Goal: Transaction & Acquisition: Purchase product/service

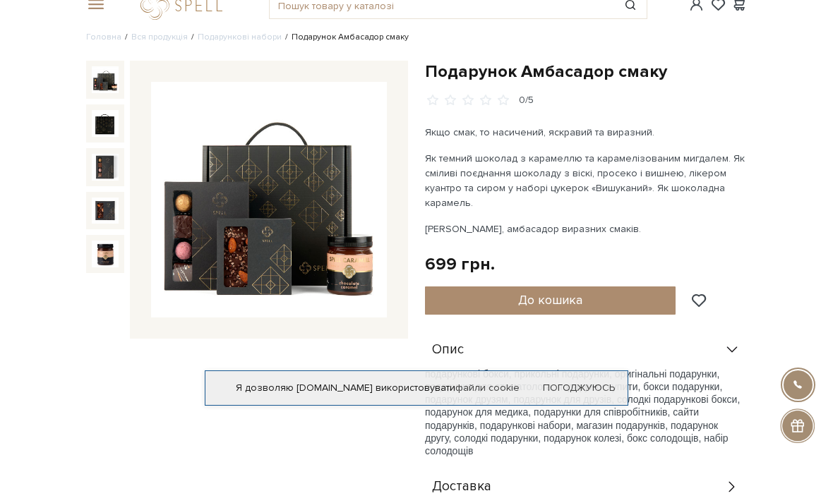
scroll to position [21, 0]
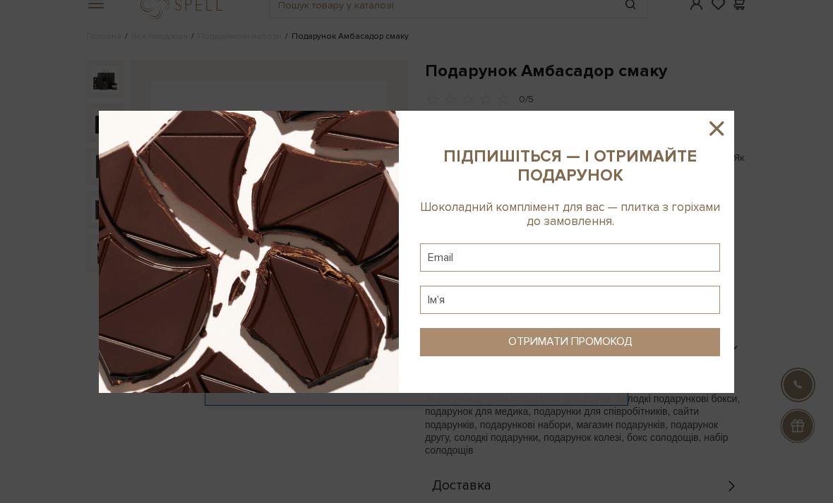
click at [719, 138] on icon at bounding box center [716, 128] width 24 height 24
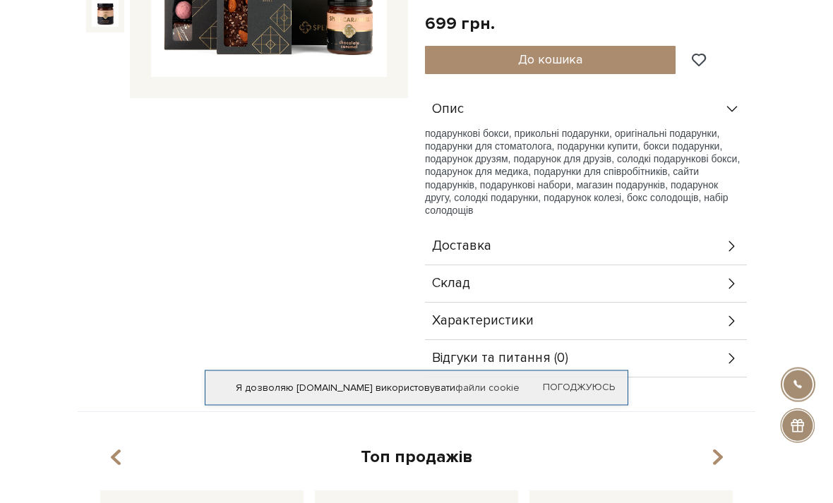
scroll to position [0, 0]
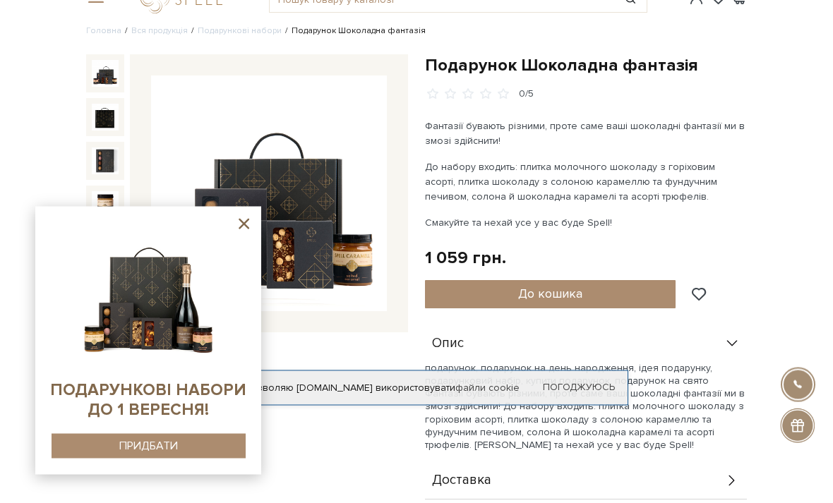
click at [560, 296] on span "До кошика" at bounding box center [550, 294] width 64 height 16
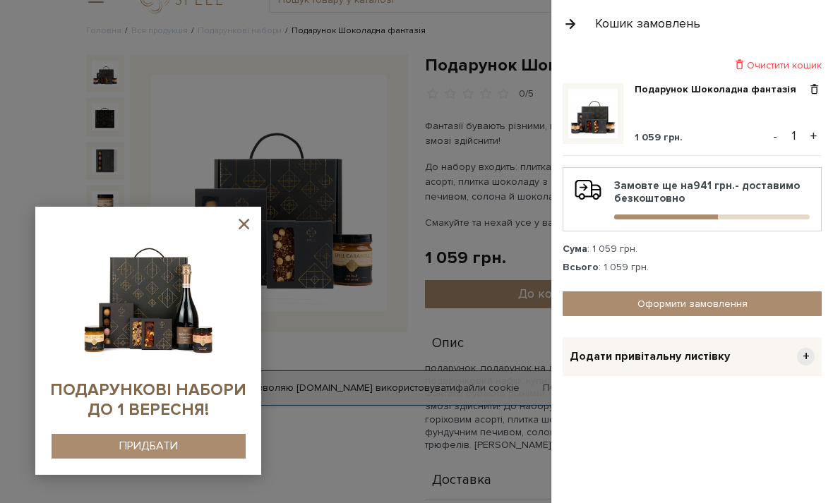
click at [500, 83] on div at bounding box center [416, 251] width 833 height 503
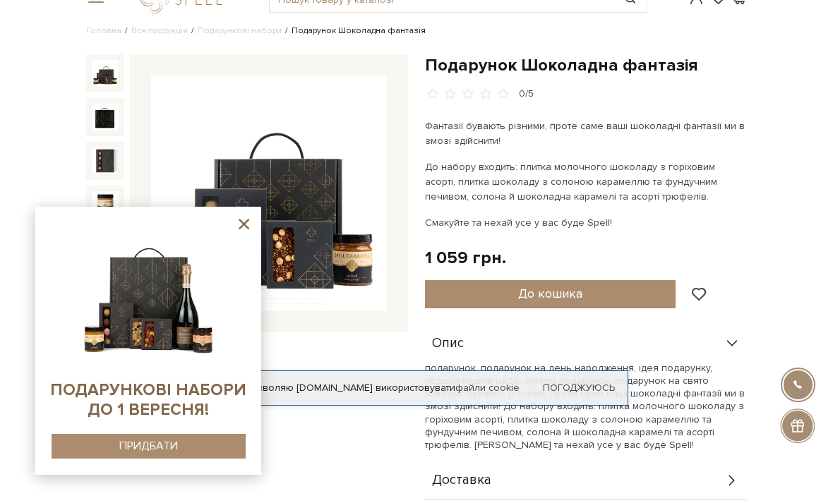
click at [246, 229] on icon at bounding box center [243, 224] width 11 height 11
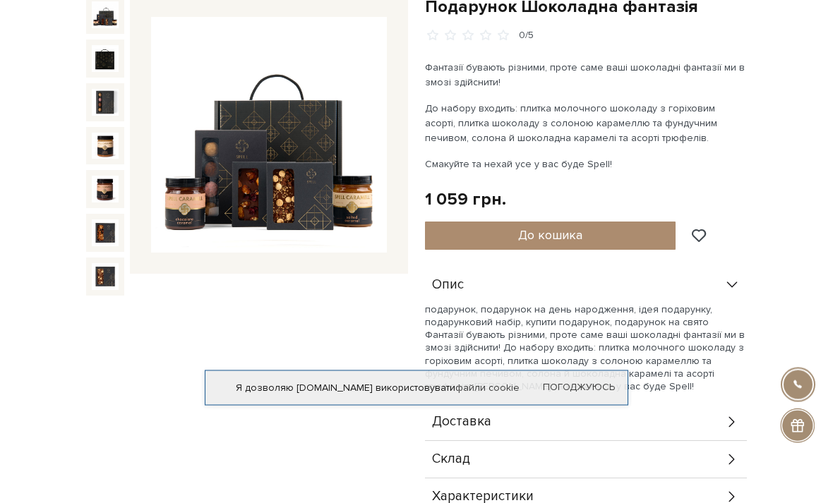
scroll to position [0, 0]
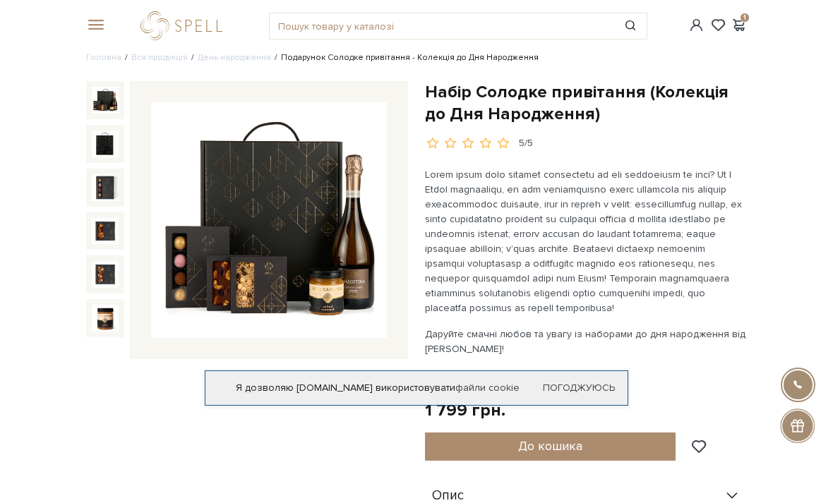
scroll to position [1, 0]
click at [99, 131] on img at bounding box center [105, 143] width 27 height 27
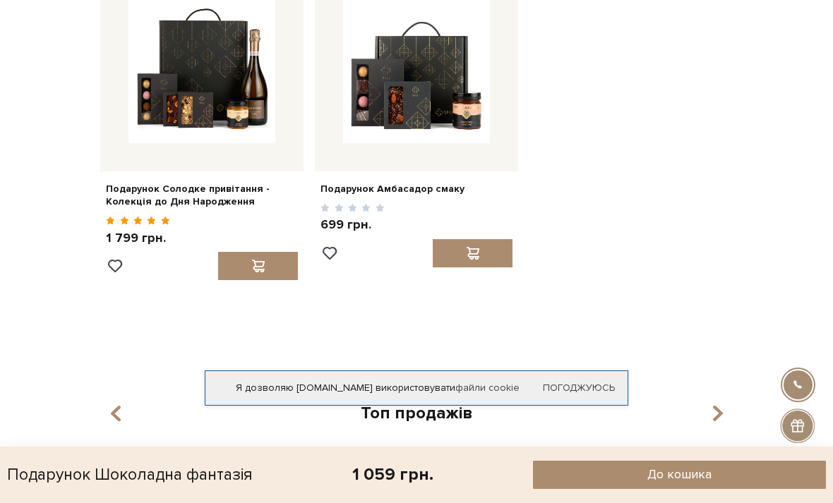
scroll to position [890, 0]
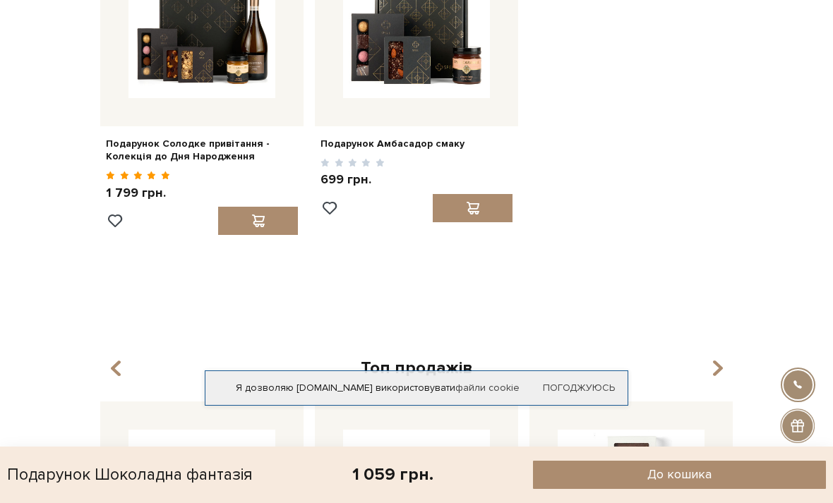
click at [414, 53] on img at bounding box center [416, 24] width 147 height 147
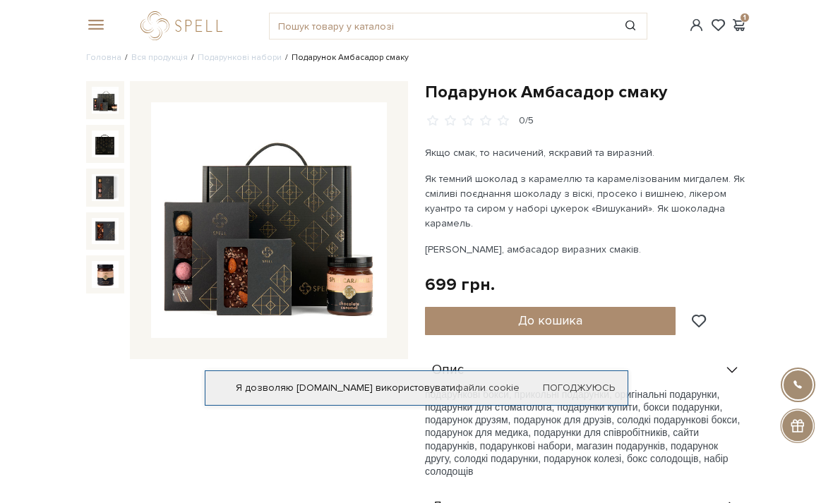
click at [286, 241] on img at bounding box center [269, 220] width 236 height 236
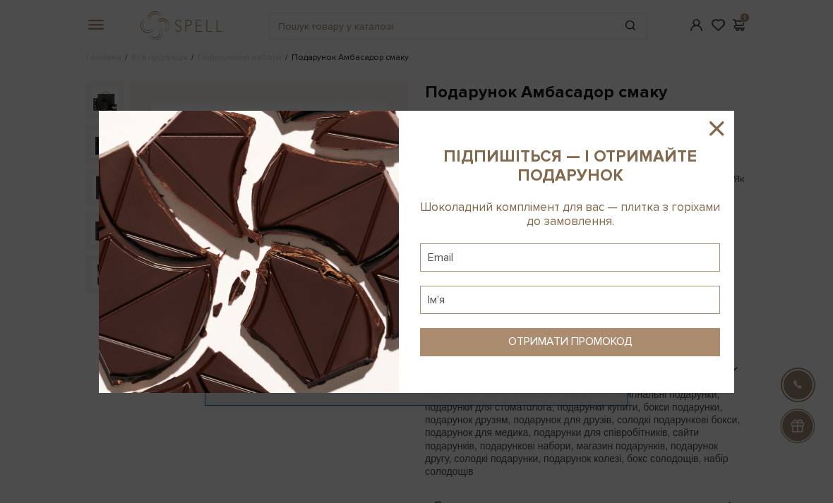
click at [729, 130] on sys-column-static at bounding box center [570, 252] width 328 height 282
click at [707, 140] on icon at bounding box center [716, 128] width 24 height 24
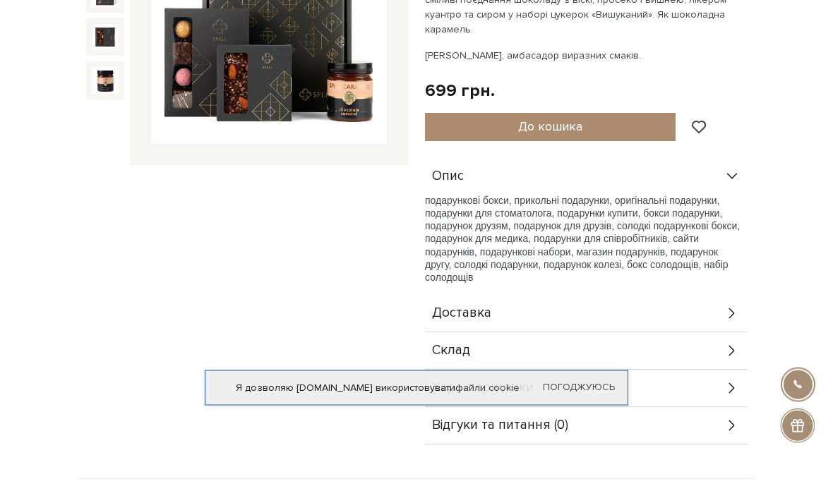
scroll to position [200, 0]
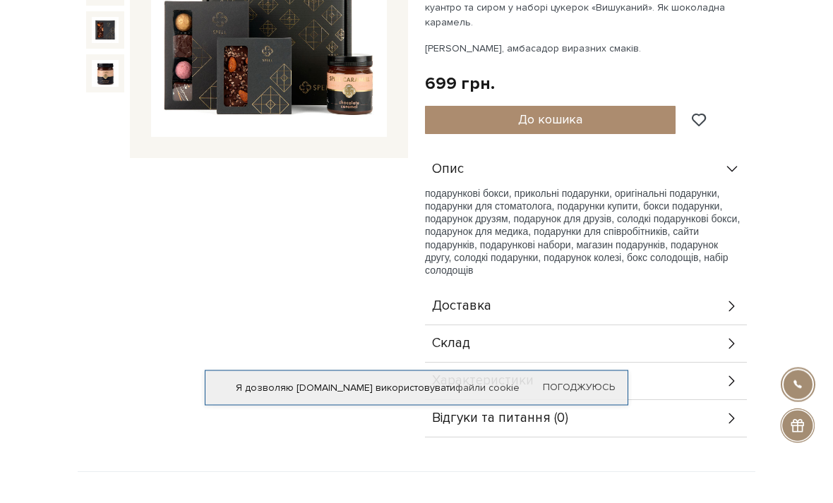
click at [267, 83] on img at bounding box center [269, 20] width 236 height 236
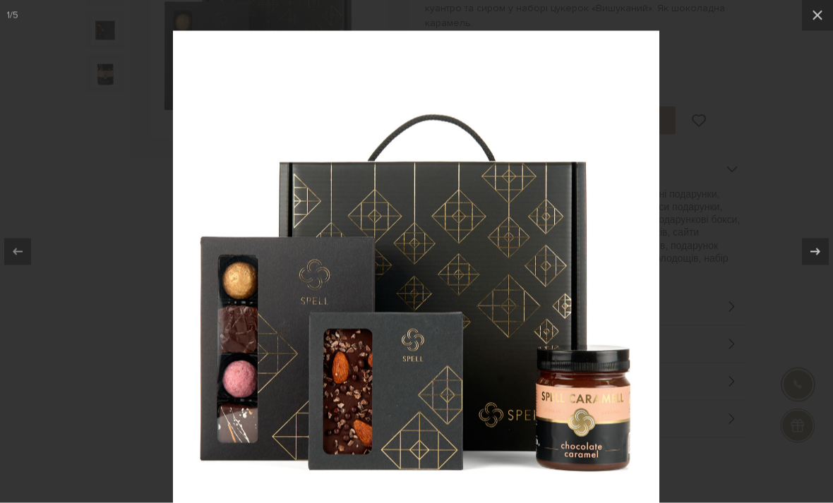
scroll to position [201, 0]
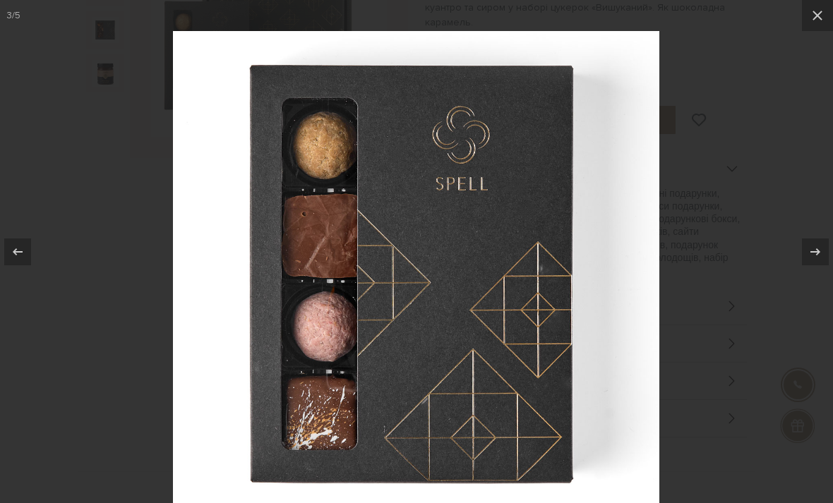
click at [816, 28] on button at bounding box center [817, 15] width 31 height 31
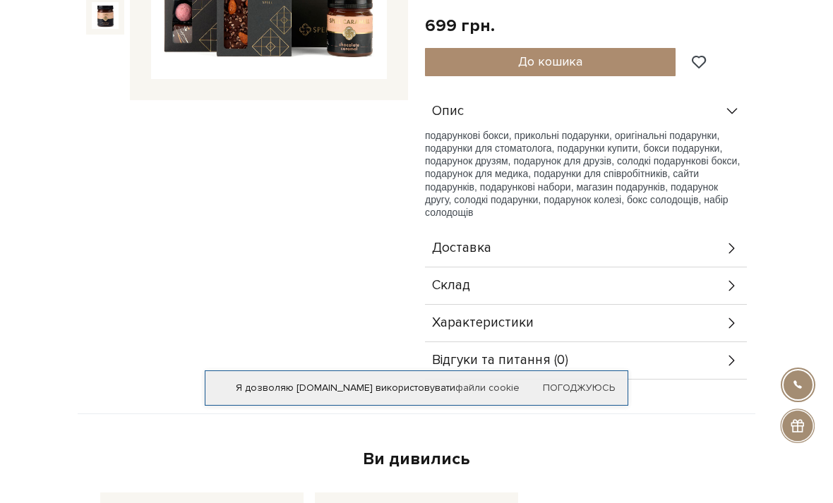
scroll to position [261, 0]
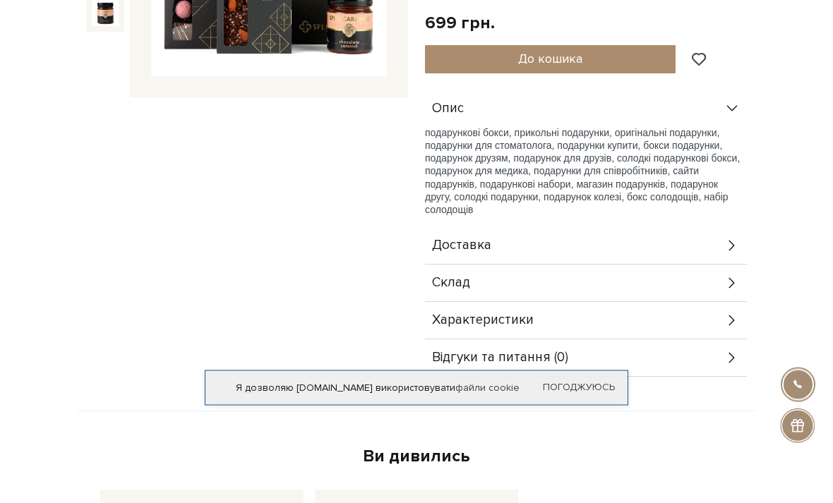
click at [734, 320] on icon at bounding box center [732, 321] width 16 height 16
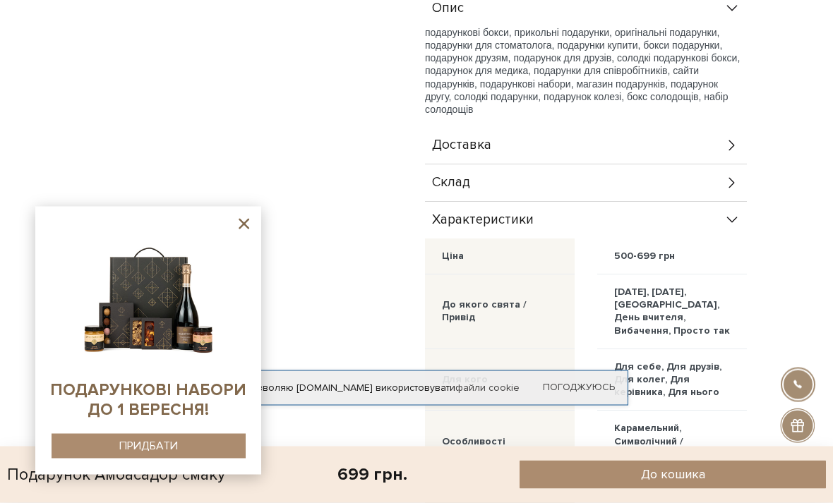
scroll to position [362, 0]
click at [731, 180] on icon at bounding box center [732, 183] width 16 height 16
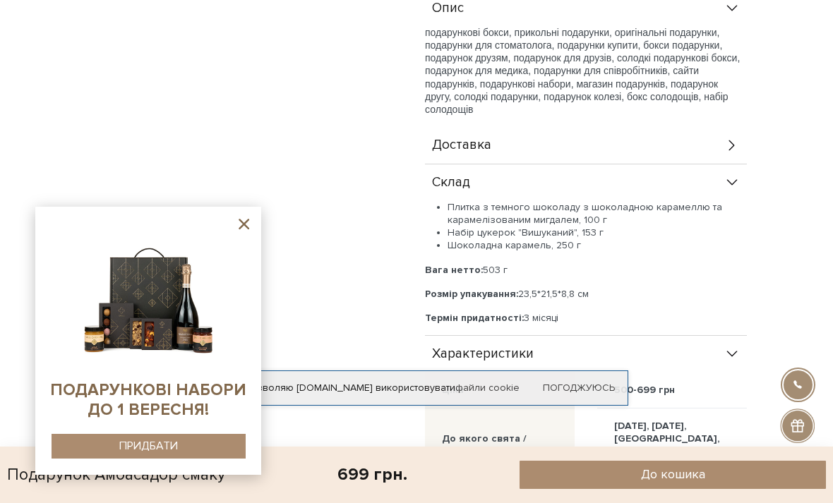
scroll to position [695, 0]
